Goal: Information Seeking & Learning: Learn about a topic

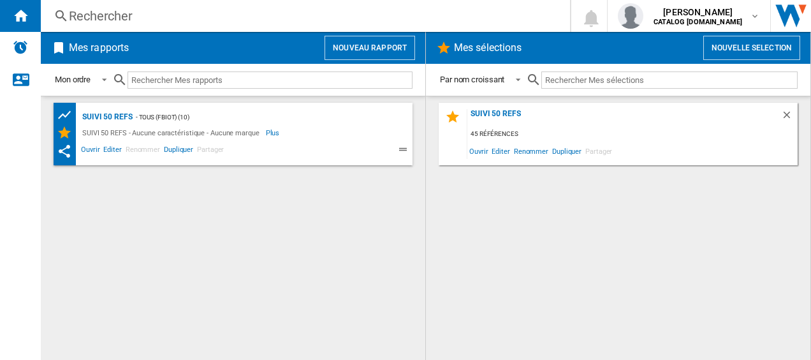
click at [117, 15] on div "Rechercher" at bounding box center [303, 16] width 468 height 18
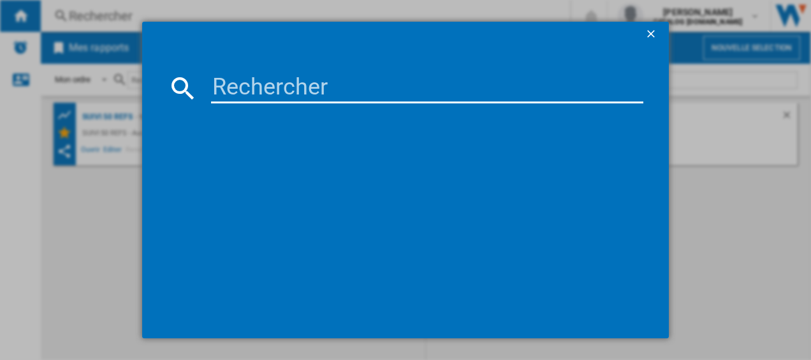
click at [219, 81] on input at bounding box center [427, 88] width 433 height 31
paste input "LM841B10"
type input "LM841B10"
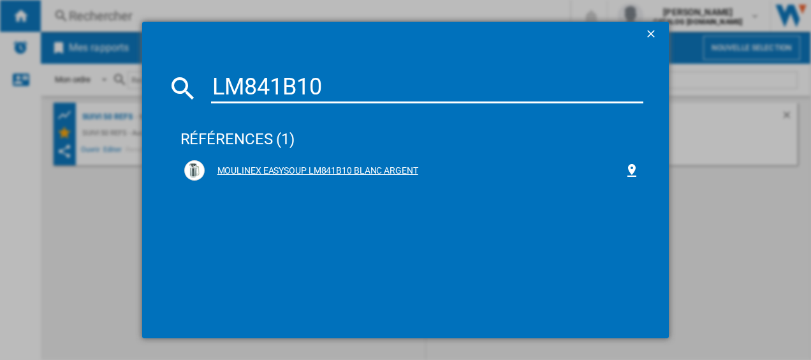
click at [280, 167] on div "MOULINEX EASYSOUP LM841B10 BLANC ARGENT" at bounding box center [415, 170] width 420 height 13
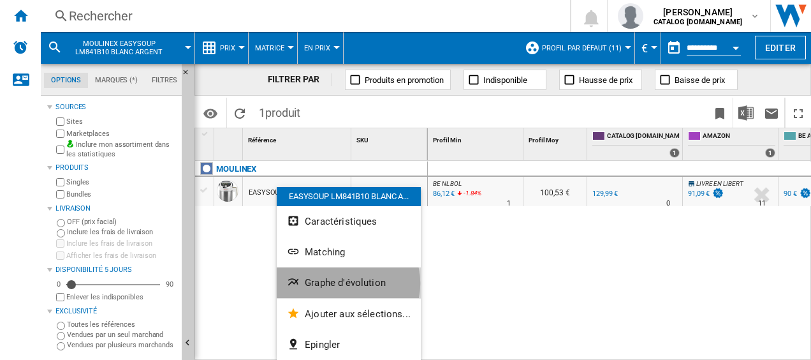
click at [347, 283] on span "Graphe d'évolution" at bounding box center [345, 282] width 81 height 11
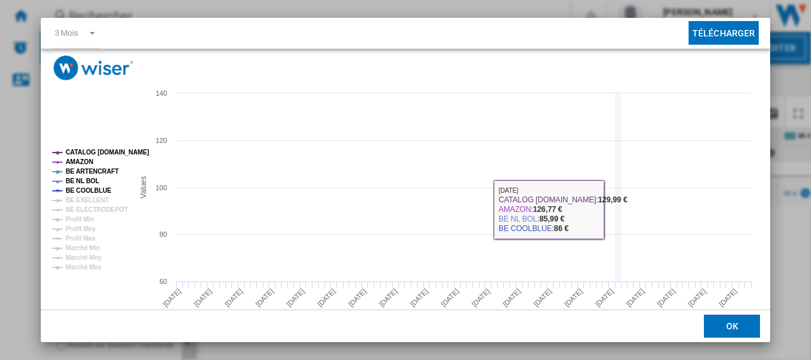
scroll to position [87, 0]
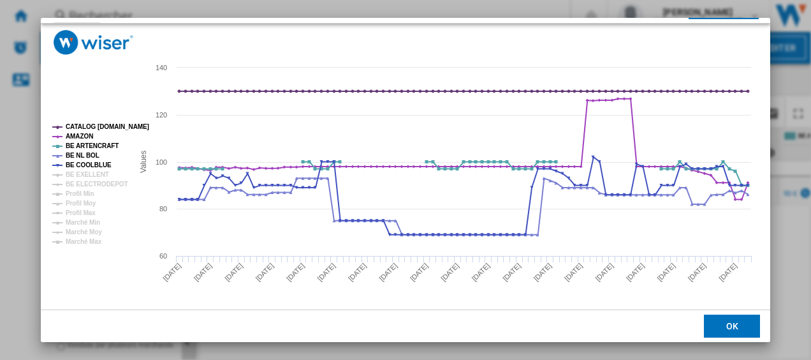
click at [734, 320] on button "OK" at bounding box center [732, 325] width 56 height 23
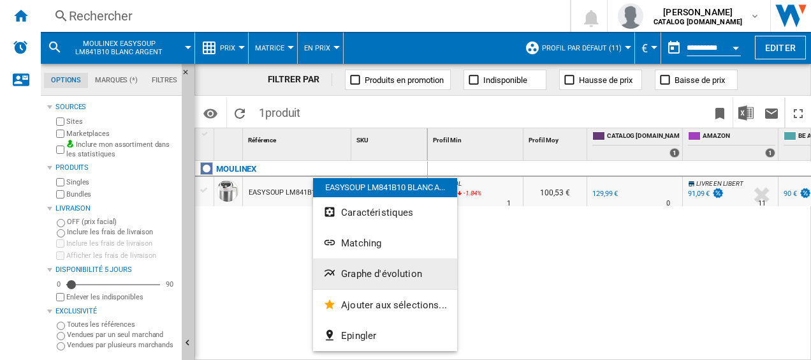
click at [384, 273] on span "Graphe d'évolution" at bounding box center [381, 273] width 81 height 11
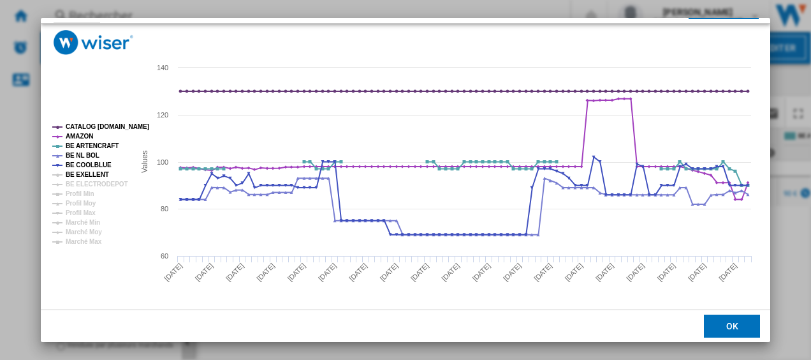
click at [87, 172] on tspan "BE EXELLENT" at bounding box center [87, 174] width 43 height 7
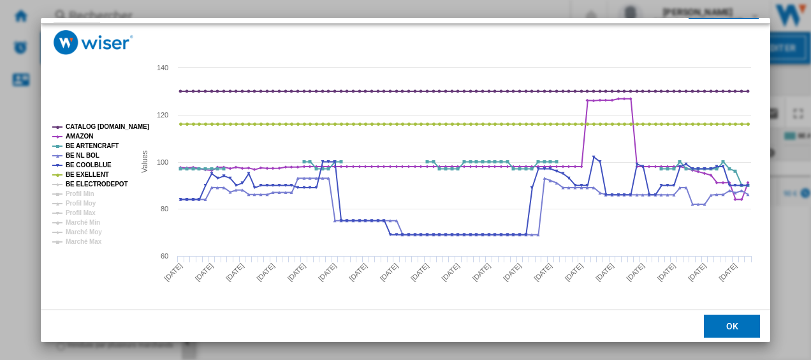
click at [106, 183] on tspan "BE ELECTRODEPOT" at bounding box center [97, 183] width 62 height 7
click at [732, 322] on button "OK" at bounding box center [732, 325] width 56 height 23
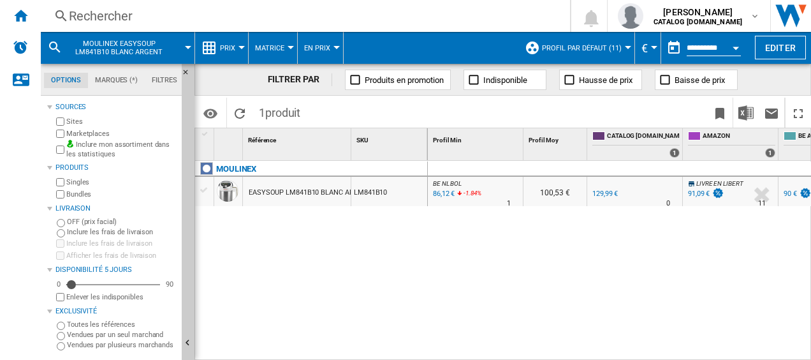
click at [272, 14] on div "Rechercher" at bounding box center [303, 16] width 468 height 18
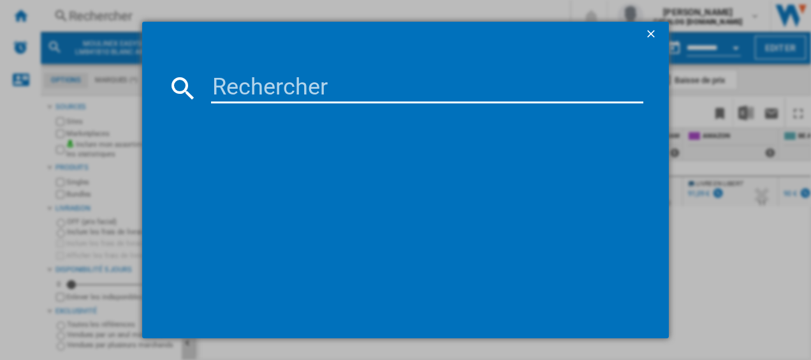
click at [262, 95] on input at bounding box center [427, 88] width 433 height 31
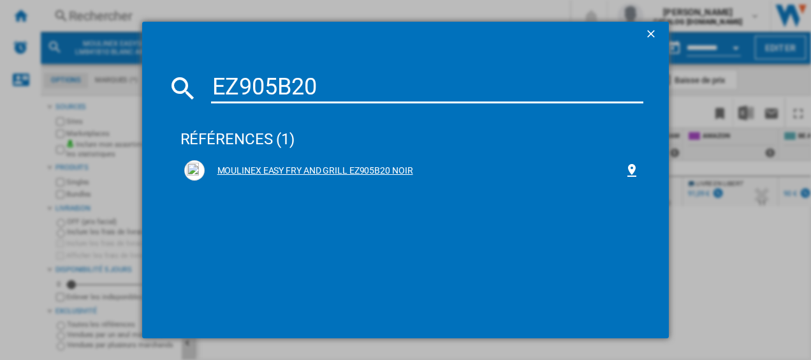
type input "EZ905B20"
click at [294, 170] on div "MOULINEX EASY FRY AND GRILL EZ905B20 NOIR" at bounding box center [415, 170] width 420 height 13
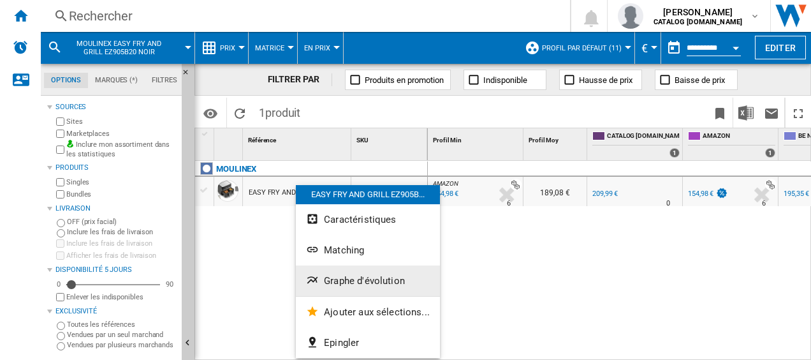
click at [348, 282] on span "Graphe d'évolution" at bounding box center [364, 280] width 81 height 11
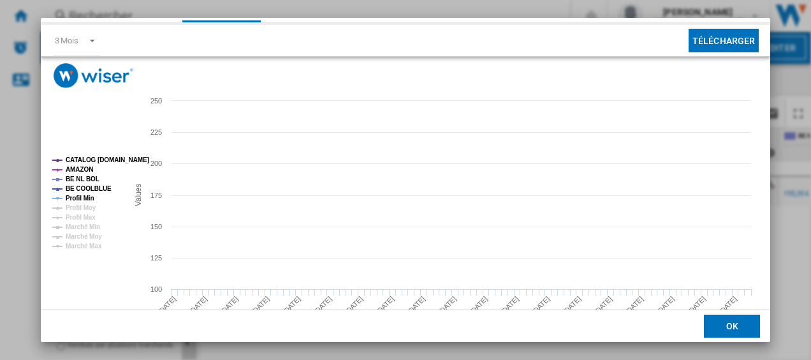
scroll to position [64, 0]
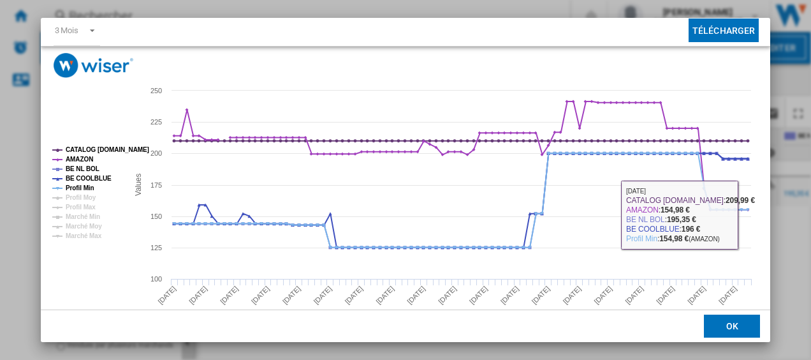
click at [725, 326] on button "OK" at bounding box center [732, 325] width 56 height 23
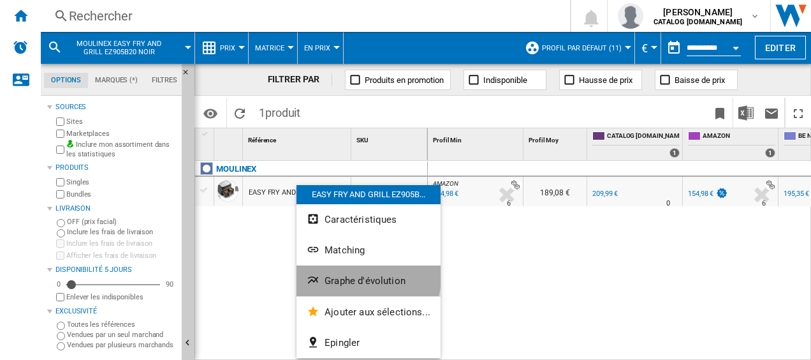
click at [350, 275] on span "Graphe d'évolution" at bounding box center [364, 280] width 81 height 11
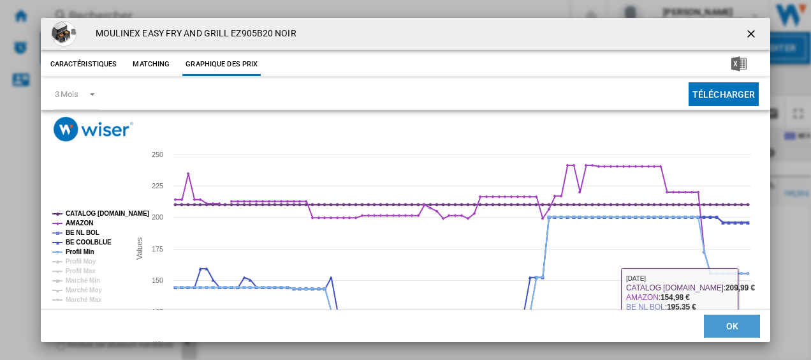
click at [732, 330] on button "OK" at bounding box center [732, 325] width 56 height 23
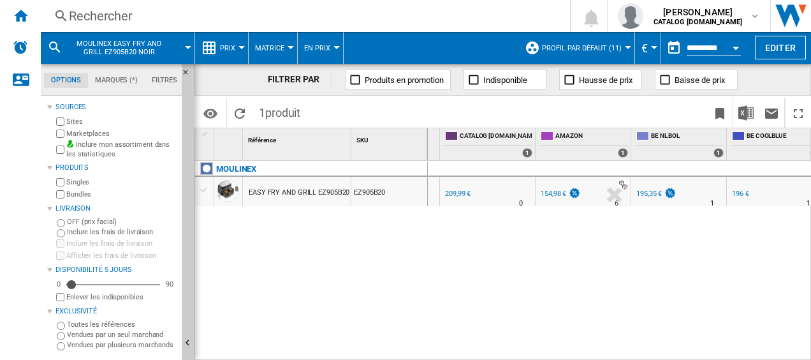
scroll to position [0, 0]
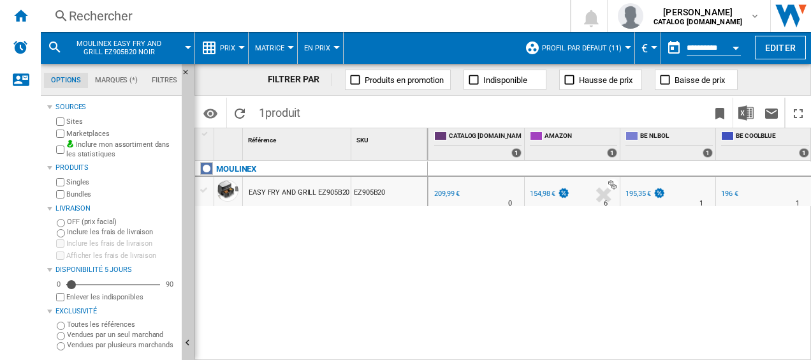
click at [639, 191] on div "195,35 €" at bounding box center [637, 193] width 25 height 8
click at [319, 18] on div "Rechercher" at bounding box center [303, 16] width 468 height 18
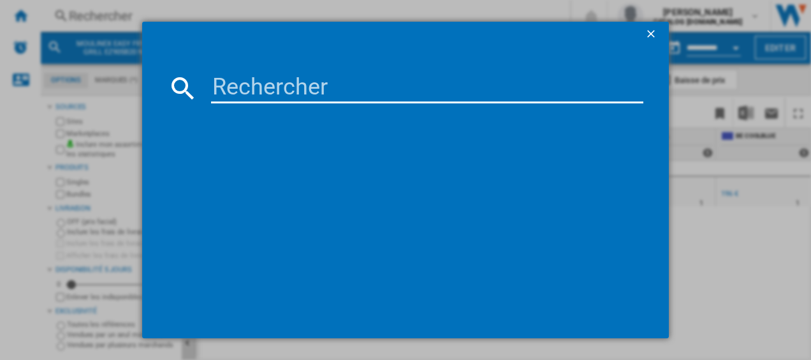
click at [245, 88] on input at bounding box center [427, 88] width 433 height 31
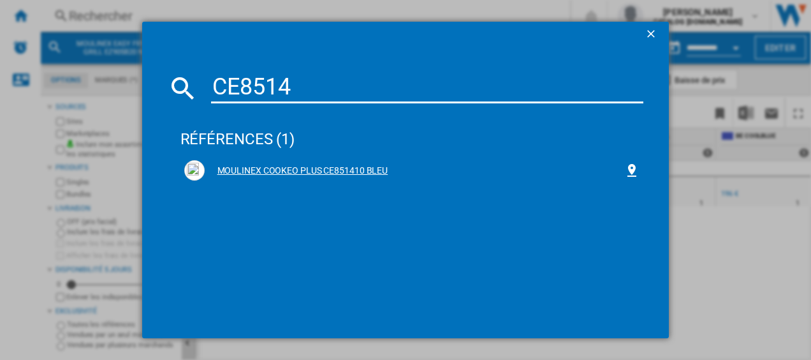
type input "CE8514"
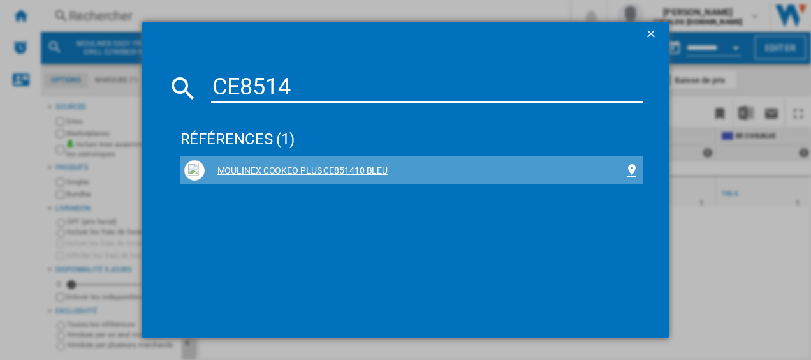
click at [280, 163] on div "MOULINEX COOKEO PLUS CE851410 BLEU" at bounding box center [412, 170] width 456 height 20
click at [281, 171] on div "MOULINEX COOKEO PLUS CE851410 BLEU" at bounding box center [415, 170] width 420 height 13
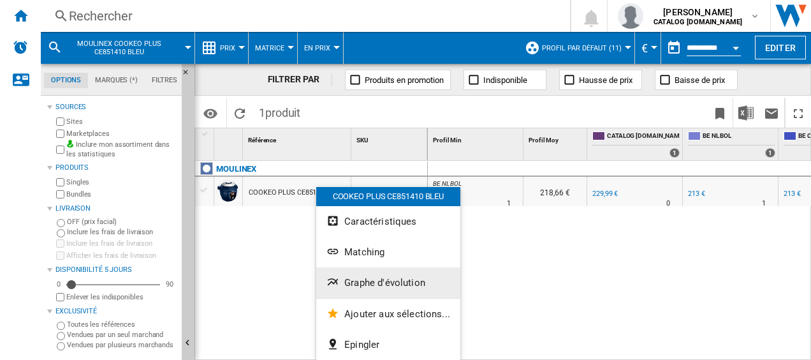
click at [373, 271] on button "Graphe d'évolution" at bounding box center [388, 282] width 144 height 31
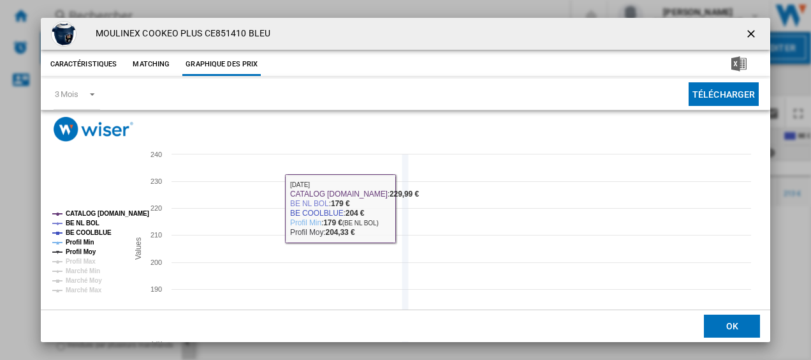
scroll to position [64, 0]
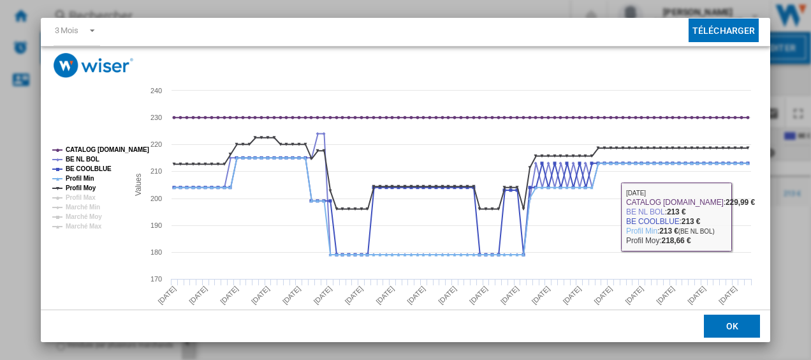
click at [730, 325] on button "OK" at bounding box center [732, 325] width 56 height 23
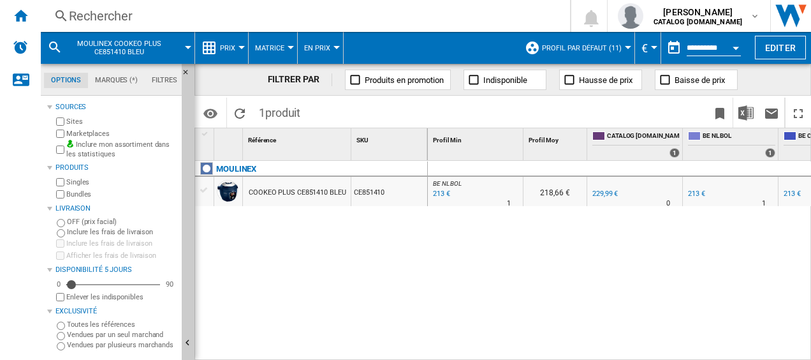
click at [530, 13] on div "Rechercher" at bounding box center [303, 16] width 468 height 18
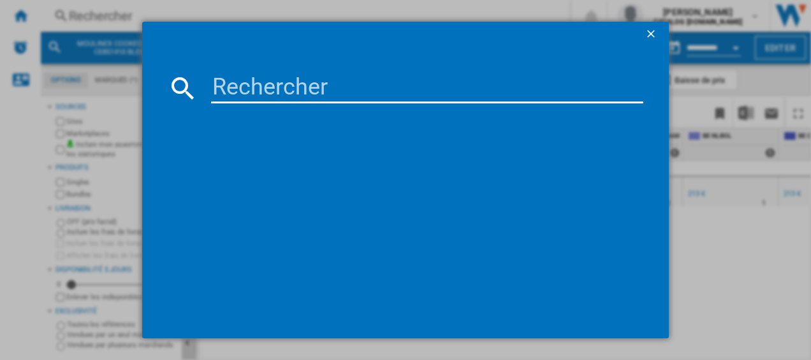
click at [321, 80] on input at bounding box center [427, 88] width 433 height 31
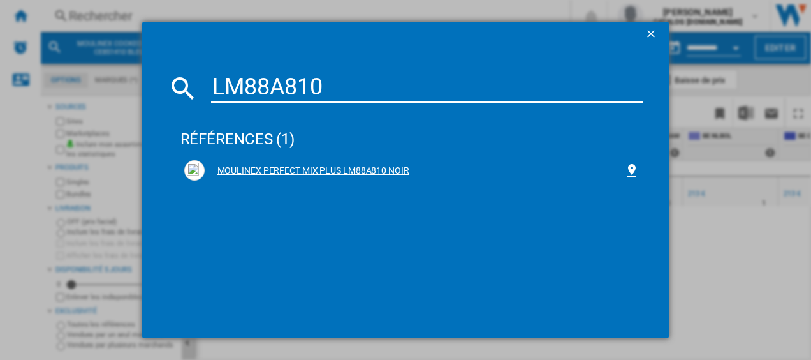
type input "LM88A810"
click at [344, 168] on div "MOULINEX PERFECT MIX PLUS LM88A810 NOIR" at bounding box center [415, 170] width 420 height 13
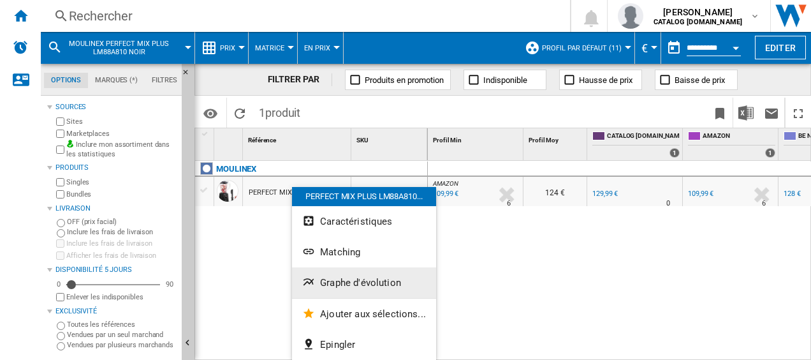
click at [348, 278] on span "Graphe d'évolution" at bounding box center [360, 282] width 81 height 11
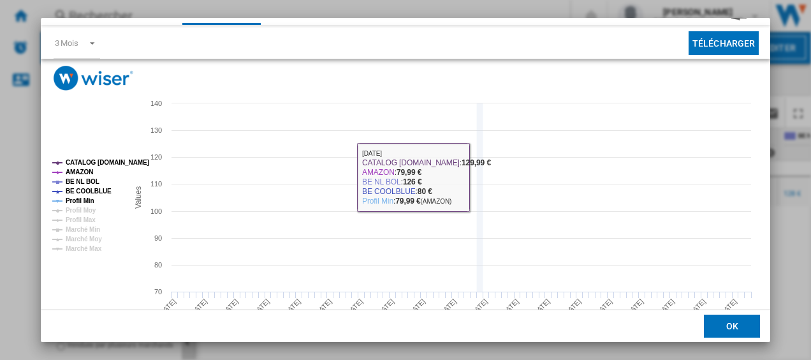
scroll to position [87, 0]
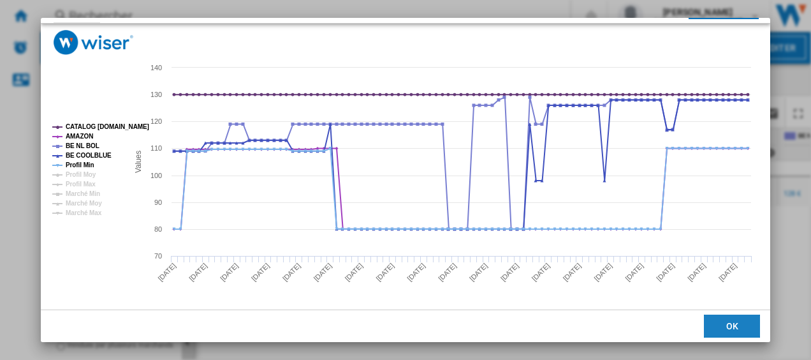
click at [729, 326] on button "OK" at bounding box center [732, 325] width 56 height 23
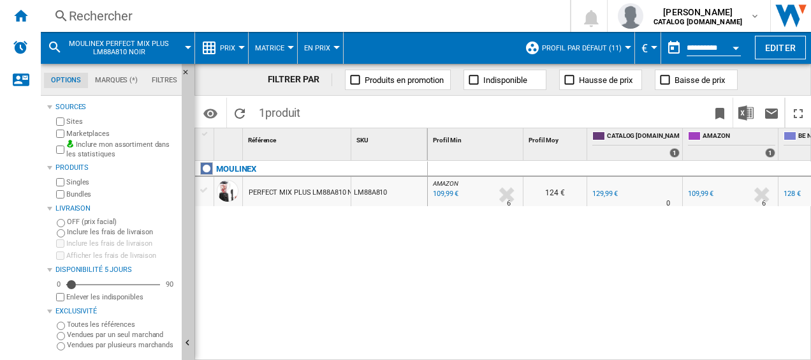
click at [372, 13] on div "Rechercher" at bounding box center [303, 16] width 468 height 18
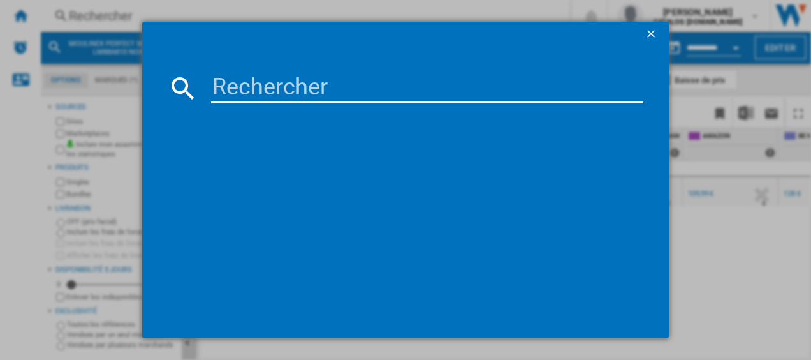
click at [268, 97] on input at bounding box center [427, 88] width 433 height 31
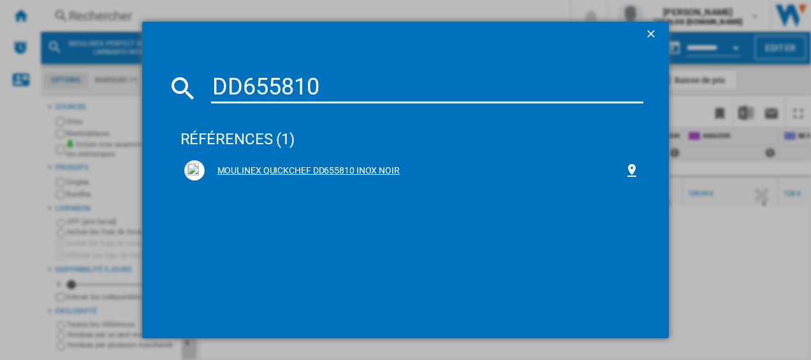
type input "DD655810"
click at [319, 166] on div "MOULINEX QUICKCHEF DD655810 INOX NOIR" at bounding box center [415, 170] width 420 height 13
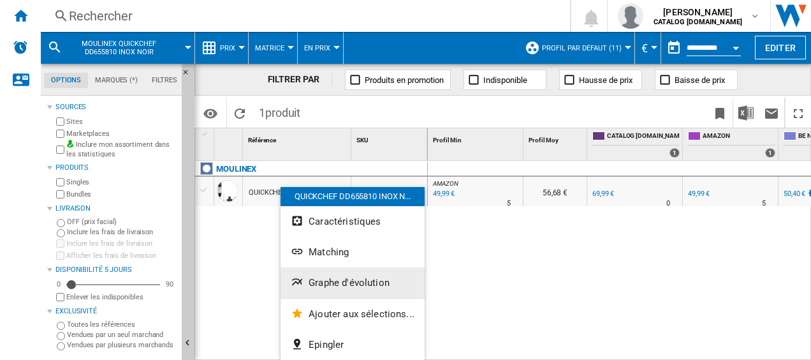
click at [331, 283] on span "Graphe d'évolution" at bounding box center [349, 282] width 81 height 11
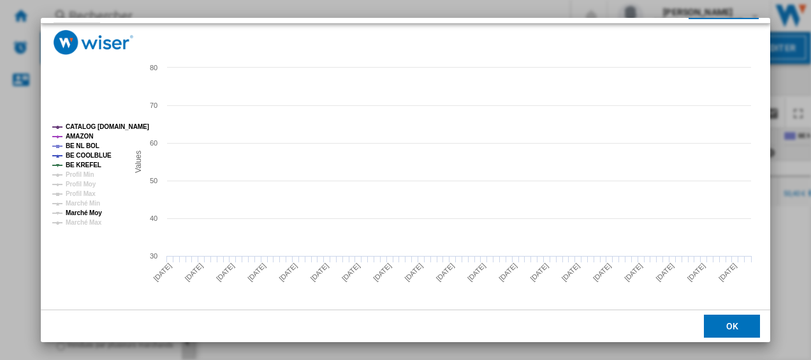
scroll to position [87, 0]
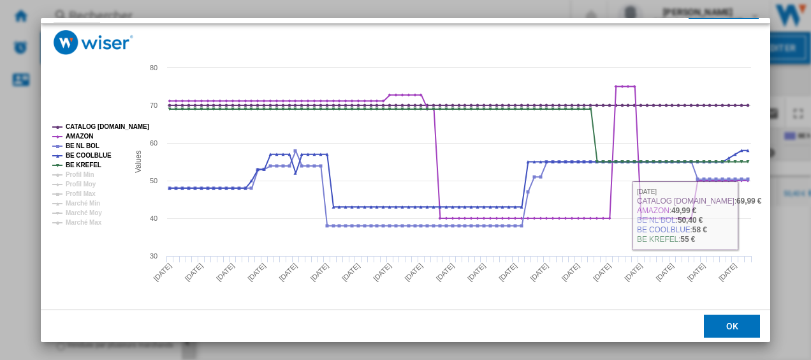
click at [739, 326] on button "OK" at bounding box center [732, 325] width 56 height 23
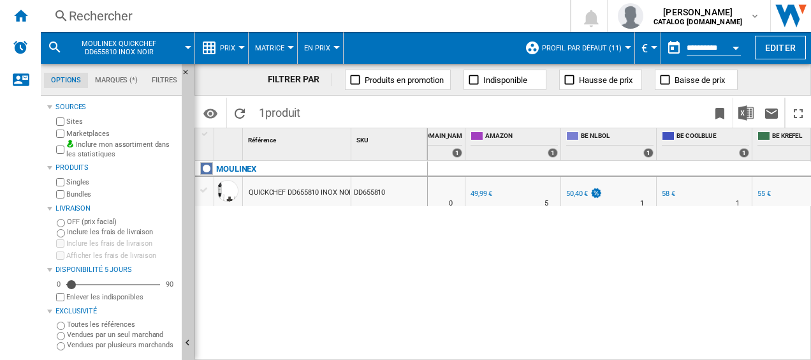
scroll to position [0, 254]
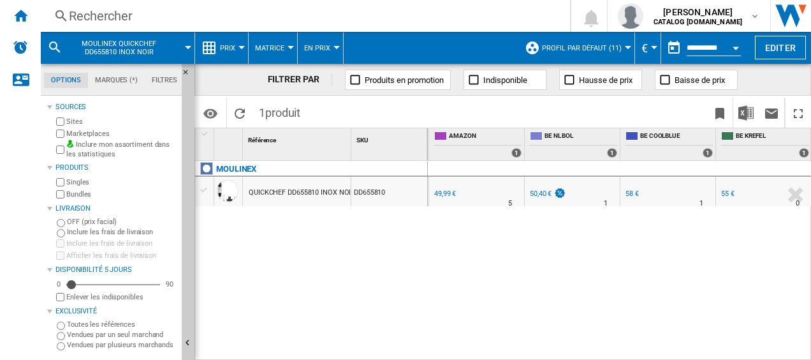
click at [535, 189] on div "50,40 €" at bounding box center [541, 193] width 22 height 8
click at [199, 10] on div "Rechercher" at bounding box center [303, 16] width 468 height 18
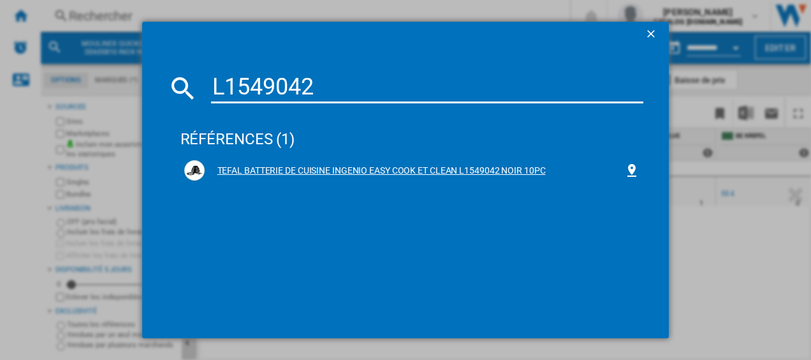
type input "L1549042"
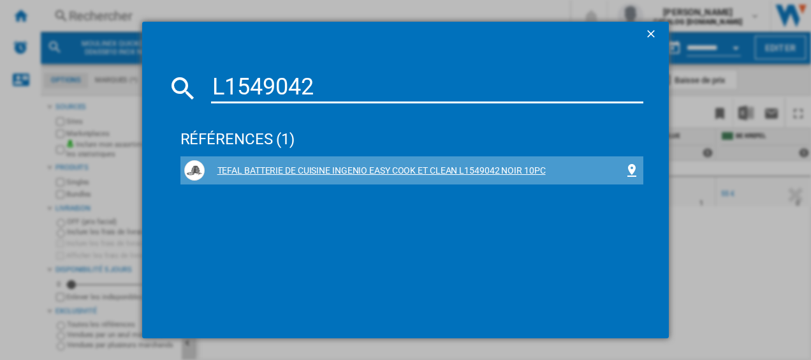
click at [247, 166] on div "TEFAL BATTERIE DE CUISINE INGENIO EASY COOK ET CLEAN L1549042 NOIR 10PC" at bounding box center [415, 170] width 420 height 13
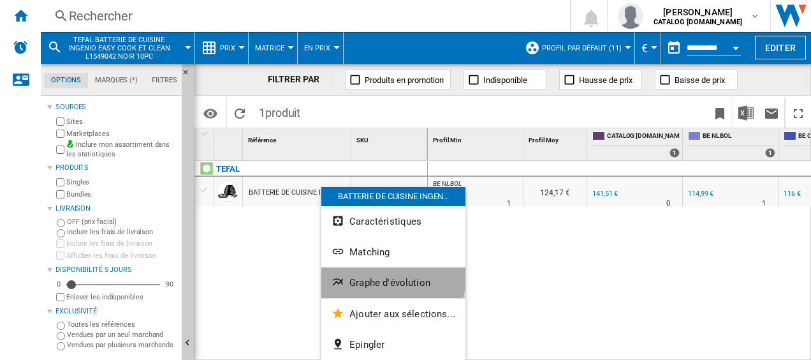
click at [381, 277] on span "Graphe d'évolution" at bounding box center [389, 282] width 81 height 11
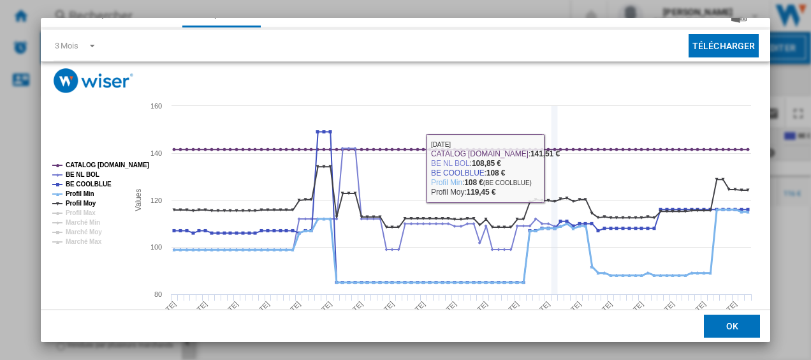
scroll to position [87, 0]
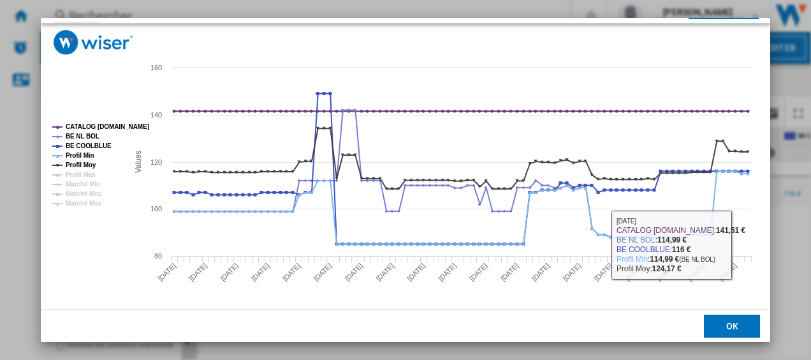
click at [729, 325] on button "OK" at bounding box center [732, 325] width 56 height 23
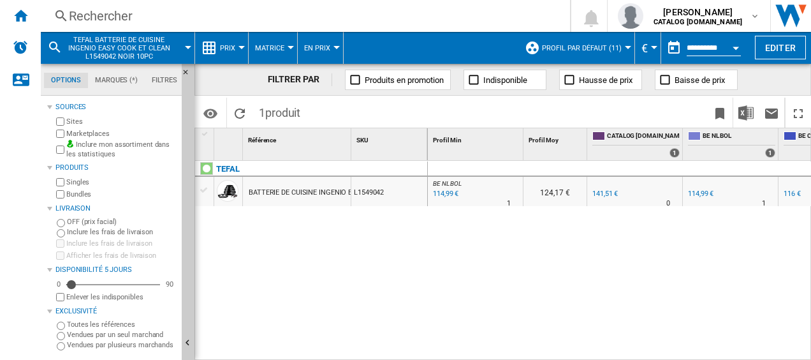
click at [435, 194] on div "114,99 €" at bounding box center [444, 193] width 27 height 13
click at [252, 13] on div "Rechercher" at bounding box center [303, 16] width 468 height 18
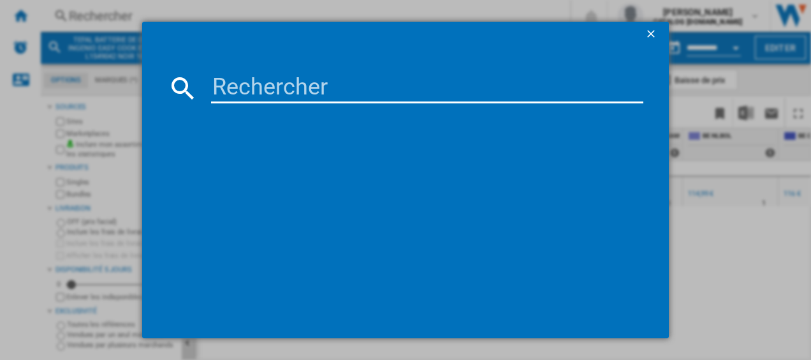
click at [247, 85] on input at bounding box center [427, 88] width 433 height 31
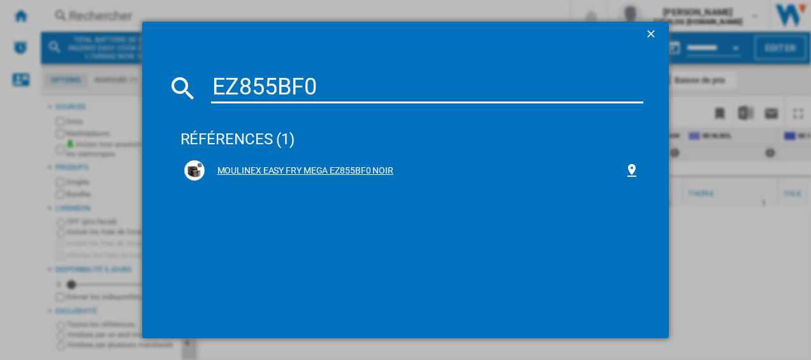
type input "EZ855BF0"
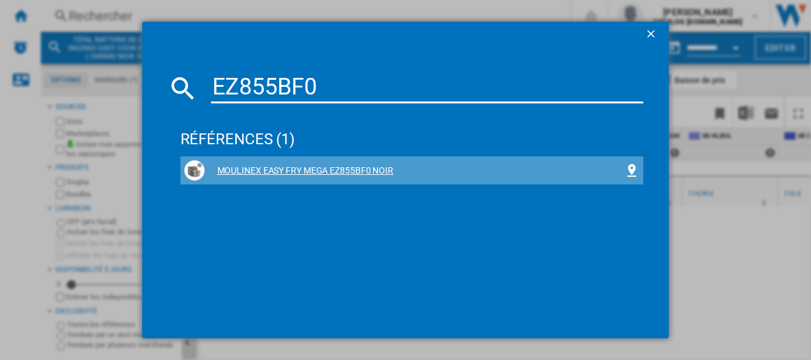
click at [275, 160] on div "MOULINEX EASY FRY MEGA EZ855BF0 NOIR" at bounding box center [412, 170] width 456 height 20
click at [277, 166] on div "MOULINEX EASY FRY MEGA EZ855BF0 NOIR" at bounding box center [415, 170] width 420 height 13
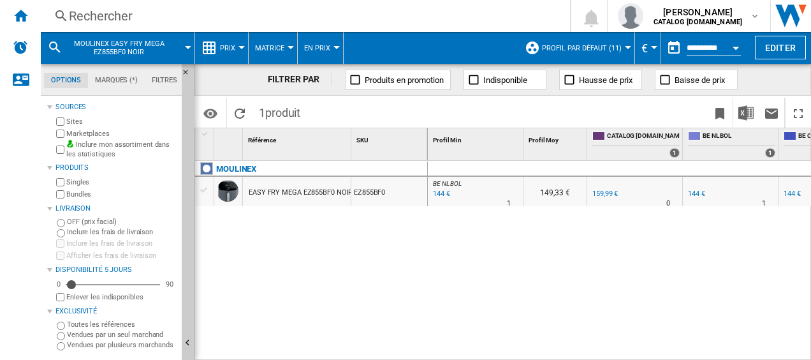
drag, startPoint x: 323, startPoint y: 182, endPoint x: 316, endPoint y: 187, distance: 8.2
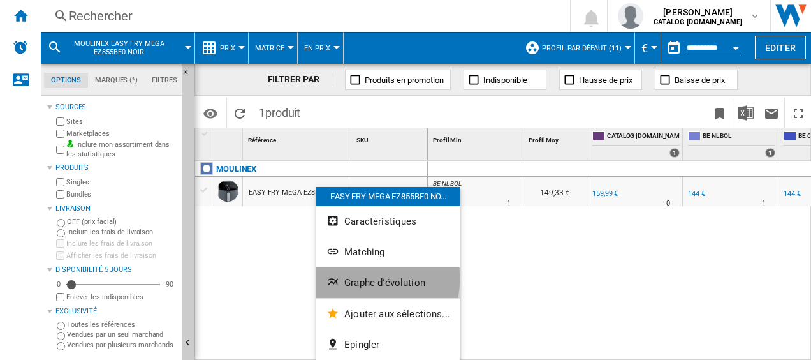
click at [353, 279] on span "Graphe d'évolution" at bounding box center [384, 282] width 81 height 11
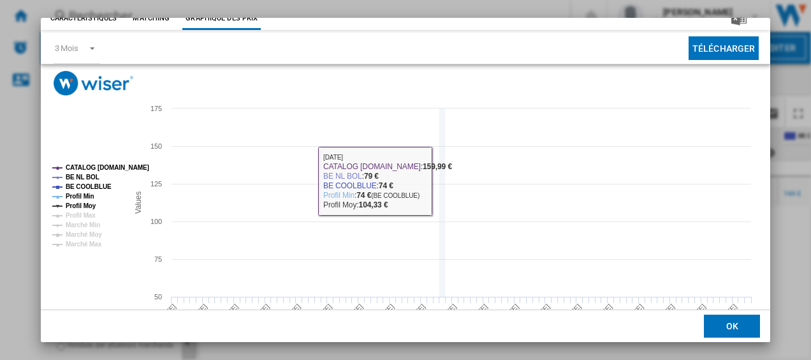
scroll to position [64, 0]
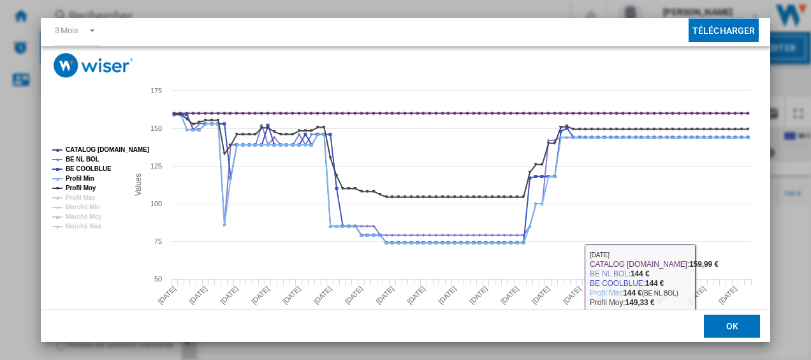
click at [718, 328] on button "OK" at bounding box center [732, 325] width 56 height 23
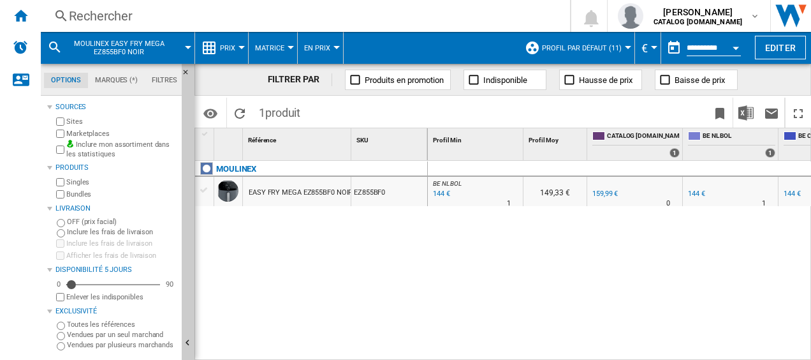
click at [268, 18] on div "Rechercher" at bounding box center [303, 16] width 468 height 18
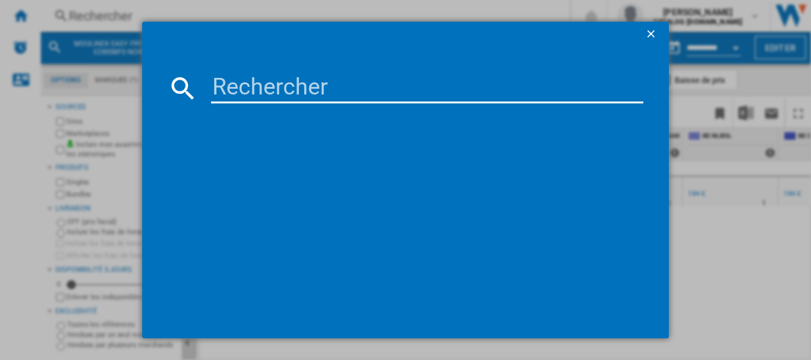
click at [286, 97] on input at bounding box center [427, 88] width 433 height 31
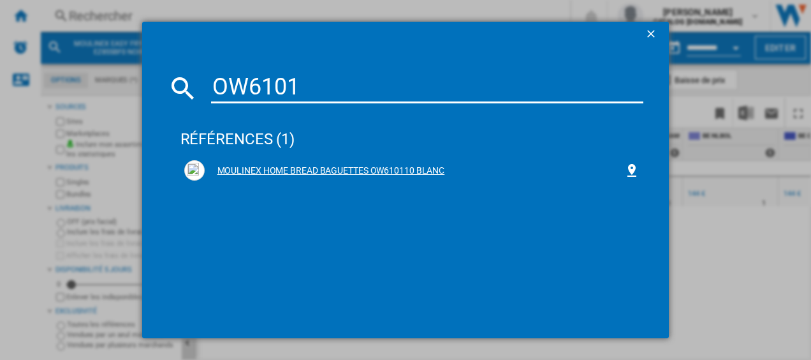
type input "OW6101"
click at [280, 166] on div "MOULINEX HOME BREAD BAGUETTES OW610110 BLANC" at bounding box center [415, 170] width 420 height 13
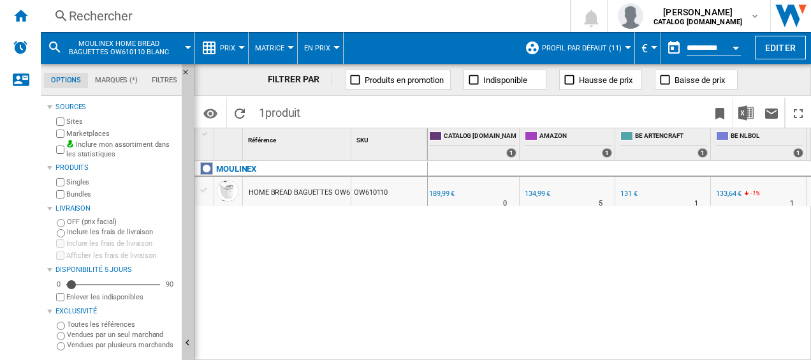
scroll to position [0, 154]
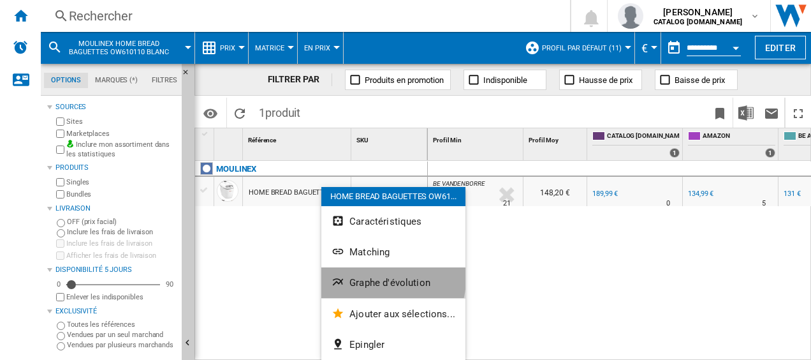
click at [373, 277] on span "Graphe d'évolution" at bounding box center [389, 282] width 81 height 11
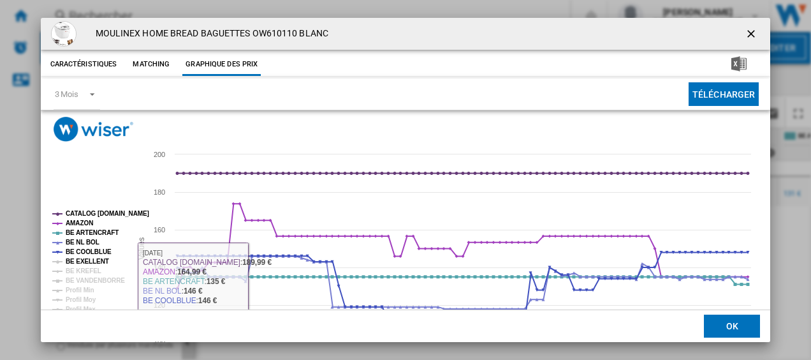
click at [94, 259] on tspan "BE EXELLENT" at bounding box center [87, 261] width 43 height 7
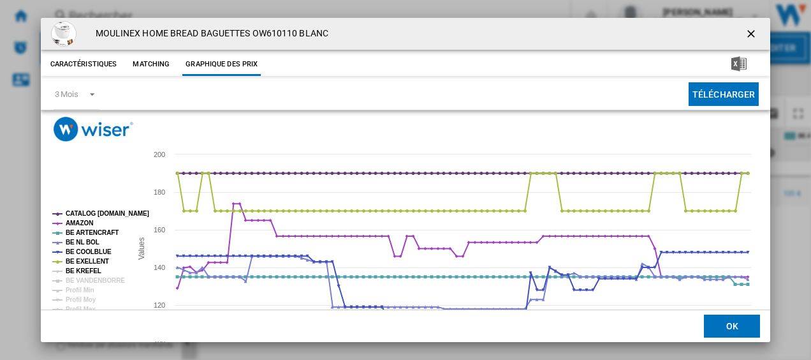
click at [91, 268] on tspan "BE KREFEL" at bounding box center [84, 270] width 36 height 7
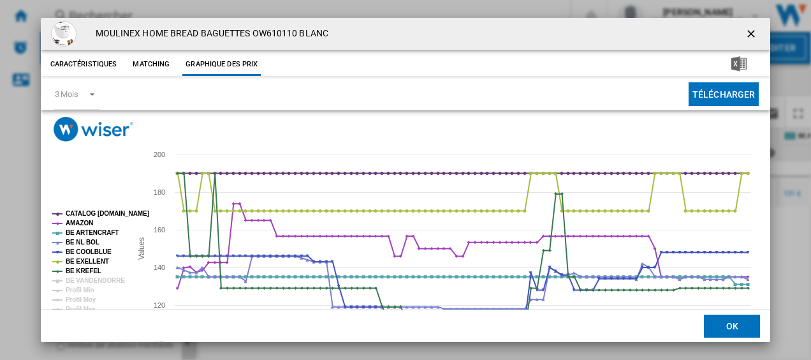
click at [101, 274] on rect "Product popup" at bounding box center [86, 275] width 78 height 141
click at [102, 277] on tspan "BE VANDENBORRE" at bounding box center [95, 280] width 59 height 7
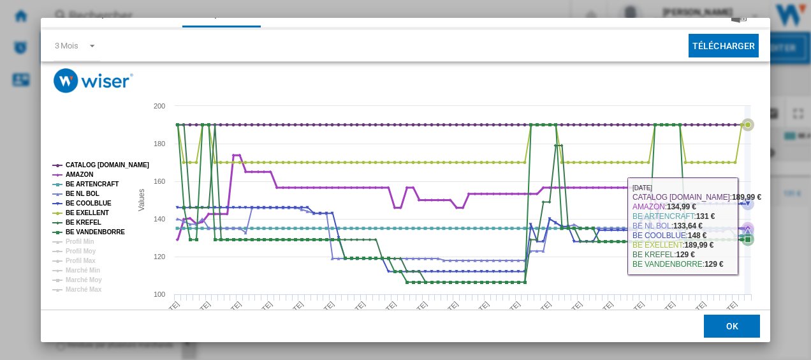
scroll to position [64, 0]
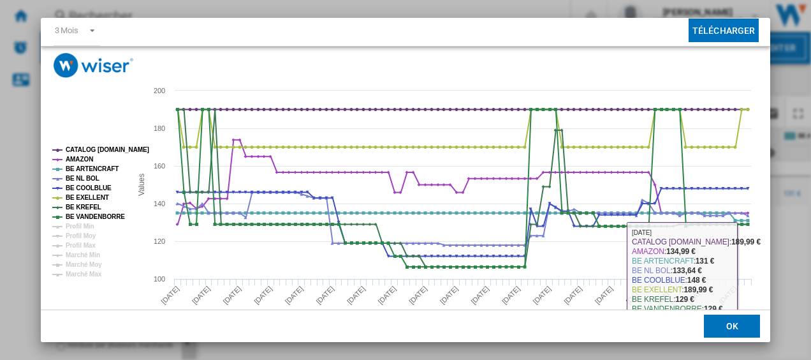
click at [715, 330] on button "OK" at bounding box center [732, 325] width 56 height 23
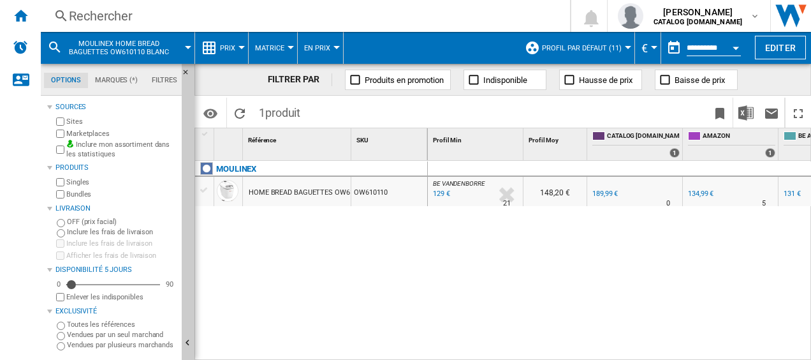
click at [247, 10] on div "Rechercher" at bounding box center [303, 16] width 468 height 18
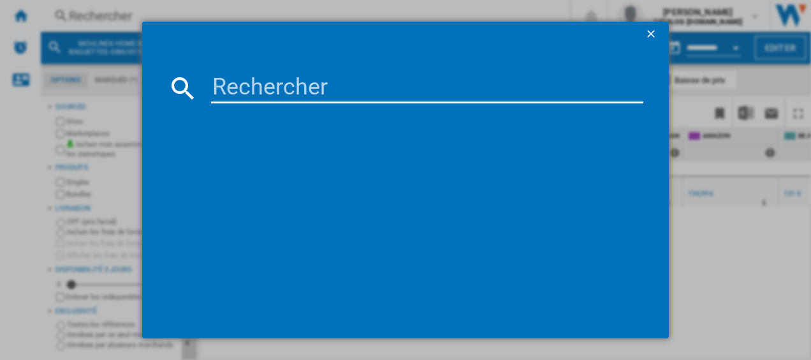
click at [241, 76] on input at bounding box center [427, 88] width 433 height 31
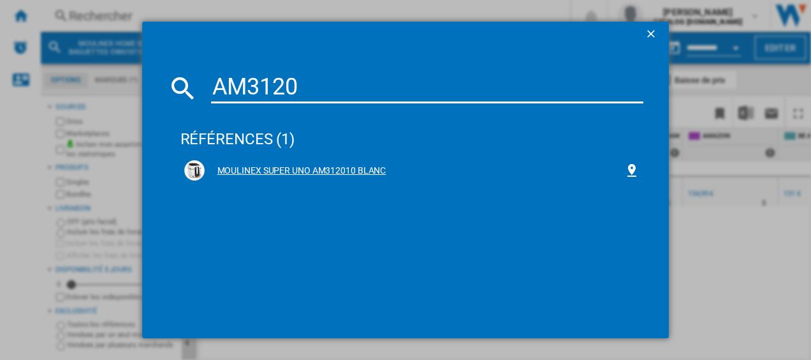
type input "AM3120"
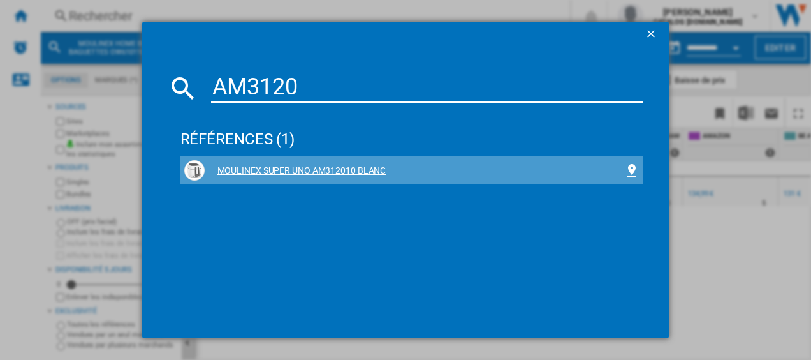
click at [281, 161] on div "MOULINEX SUPER UNO AM312010 BLANC" at bounding box center [412, 170] width 456 height 20
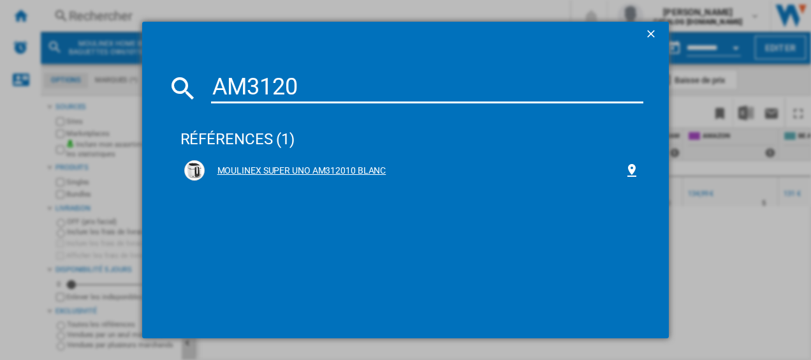
click at [306, 175] on div "MOULINEX SUPER UNO AM312010 BLANC" at bounding box center [415, 170] width 420 height 13
